Goal: Task Accomplishment & Management: Use online tool/utility

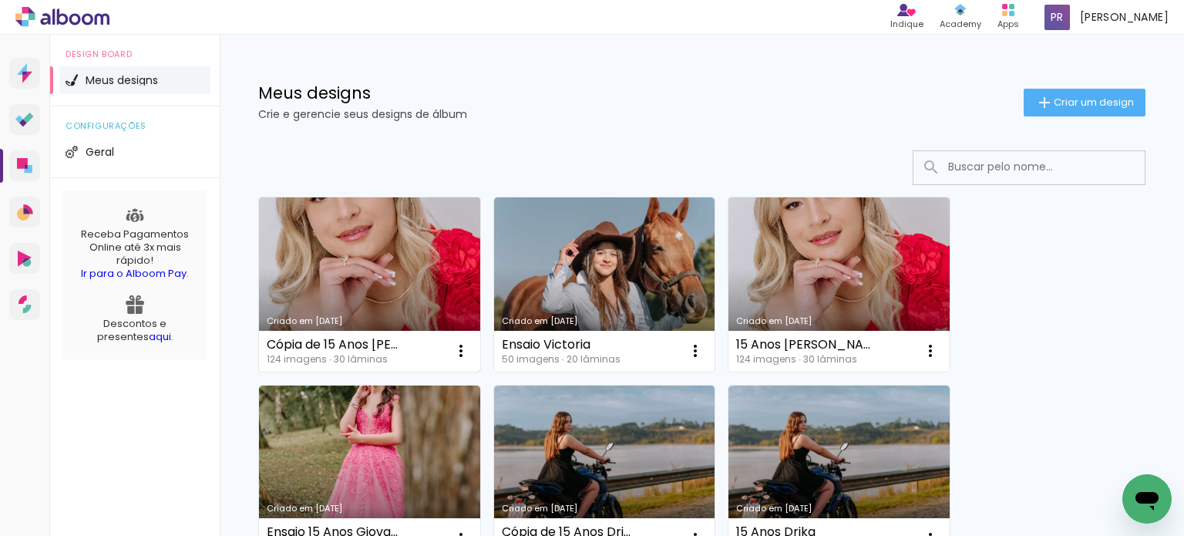
click at [339, 264] on link "Criado em [DATE]" at bounding box center [369, 284] width 221 height 174
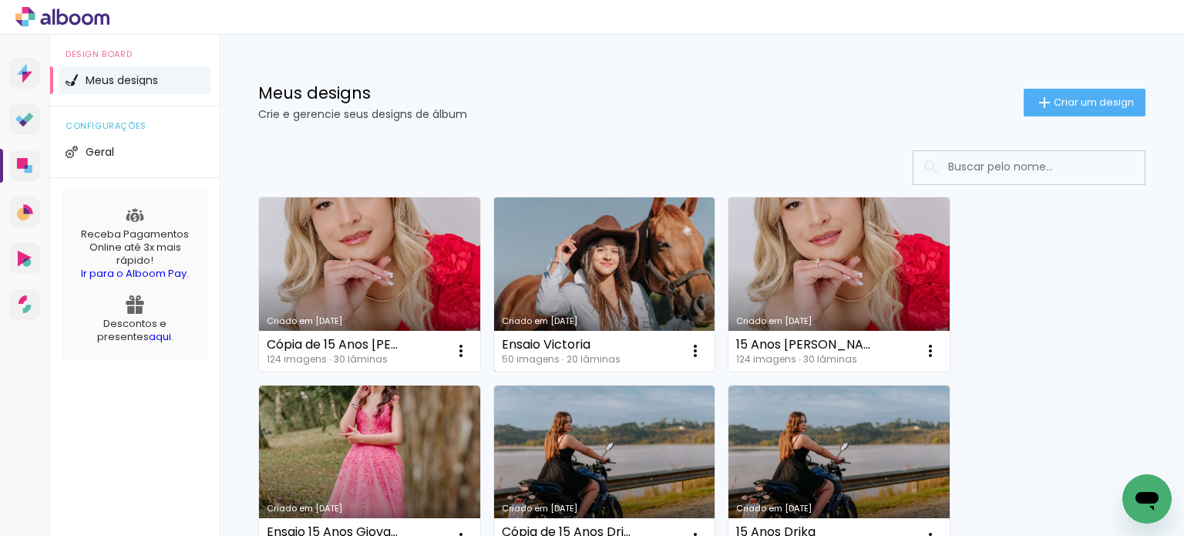
click at [604, 290] on link "Criado em [DATE]" at bounding box center [604, 284] width 221 height 174
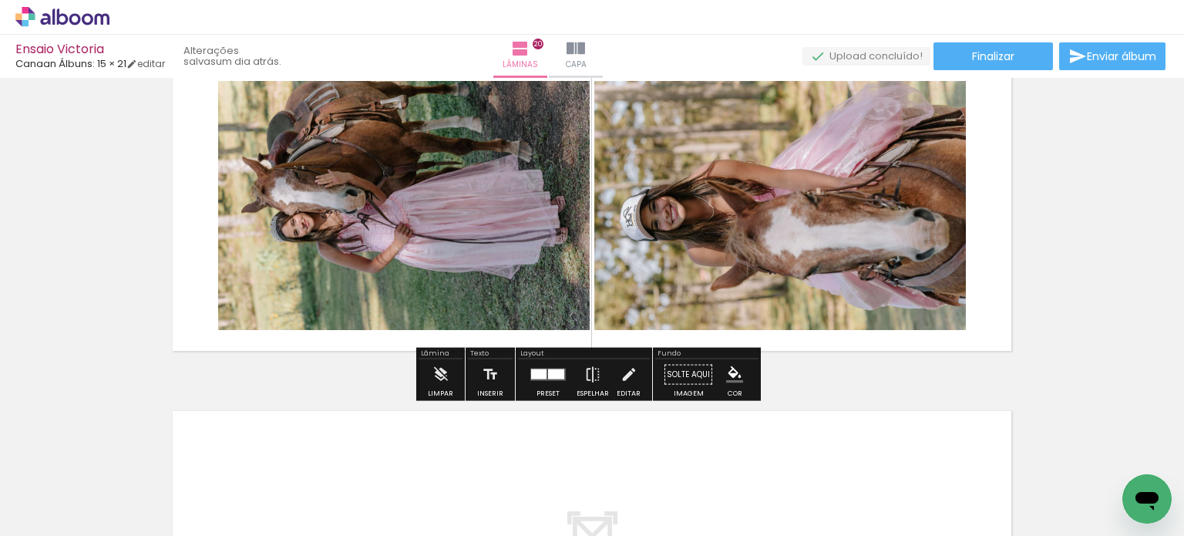
scroll to position [6660, 0]
